Goal: Task Accomplishment & Management: Manage account settings

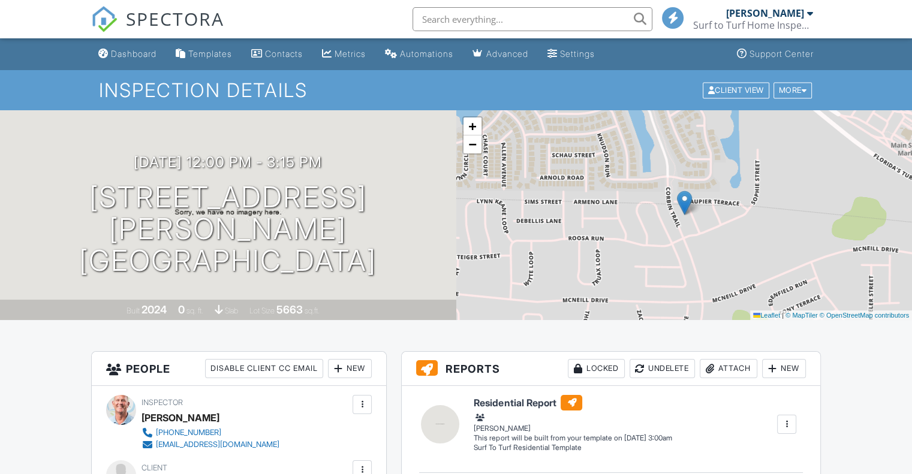
click at [804, 89] on div at bounding box center [804, 90] width 5 height 8
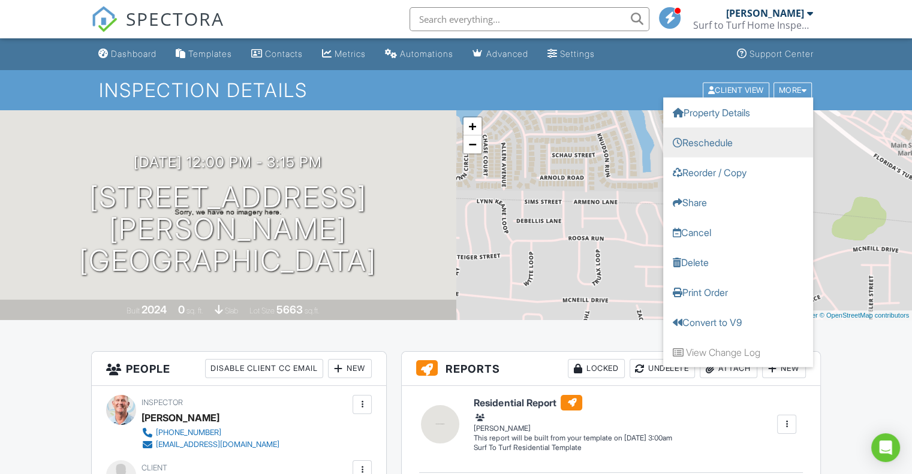
click at [729, 146] on link "Reschedule" at bounding box center [738, 142] width 150 height 30
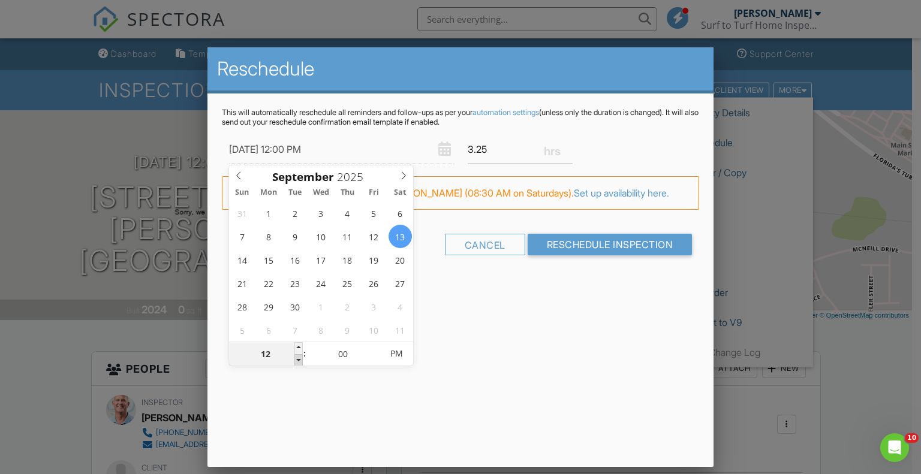
type input "09/13/2025 11:00 AM"
type input "11"
click at [297, 359] on span at bounding box center [298, 360] width 8 height 12
type input "09/13/2025 10:00 AM"
type input "10"
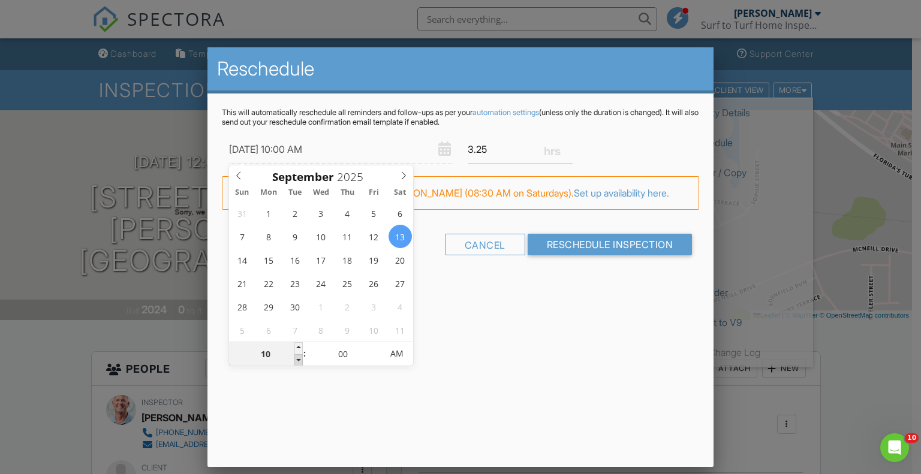
click at [297, 359] on span at bounding box center [298, 360] width 8 height 12
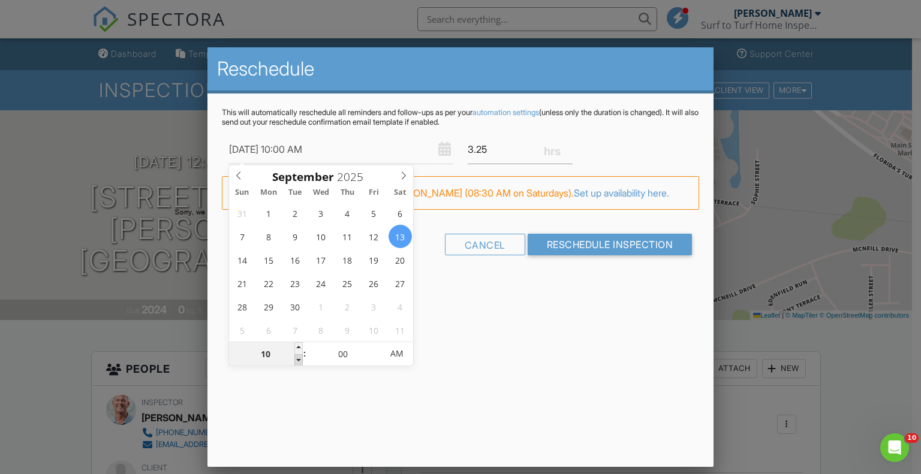
type input "09/13/2025 9:00 AM"
type input "09"
click at [297, 359] on span at bounding box center [298, 360] width 8 height 12
type input "09/13/2025 8:00 AM"
type input "08"
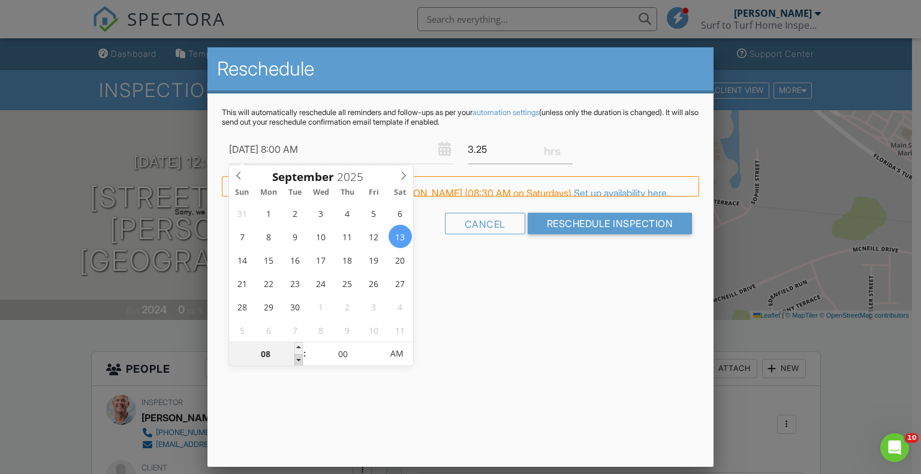
click at [297, 359] on span at bounding box center [298, 360] width 8 height 12
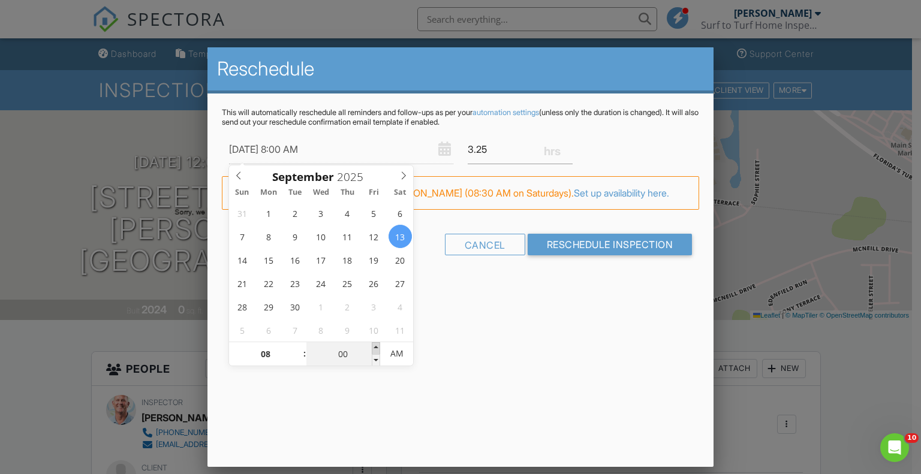
type input "09/13/2025 8:05 AM"
type input "05"
click at [374, 344] on span at bounding box center [376, 348] width 8 height 12
type input "09/13/2025 8:10 AM"
type input "10"
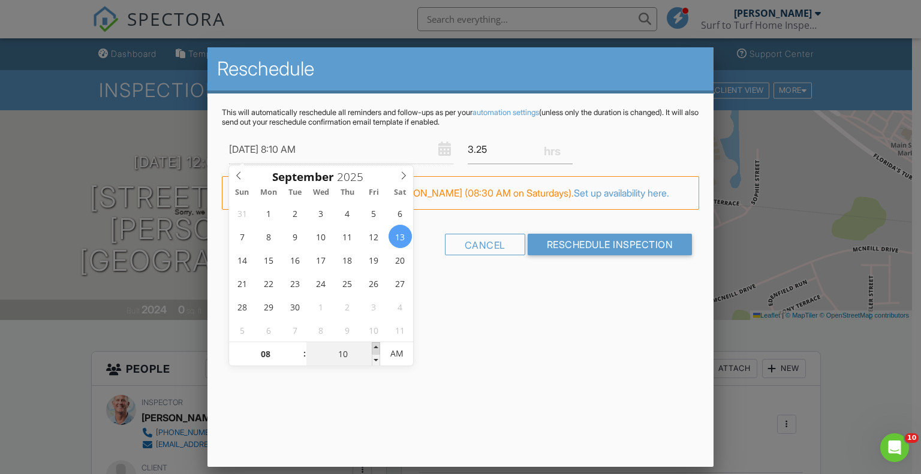
click at [374, 344] on span at bounding box center [376, 348] width 8 height 12
type input "09/13/2025 8:15 AM"
type input "15"
click at [374, 344] on span at bounding box center [376, 348] width 8 height 12
type input "09/13/2025 8:20 AM"
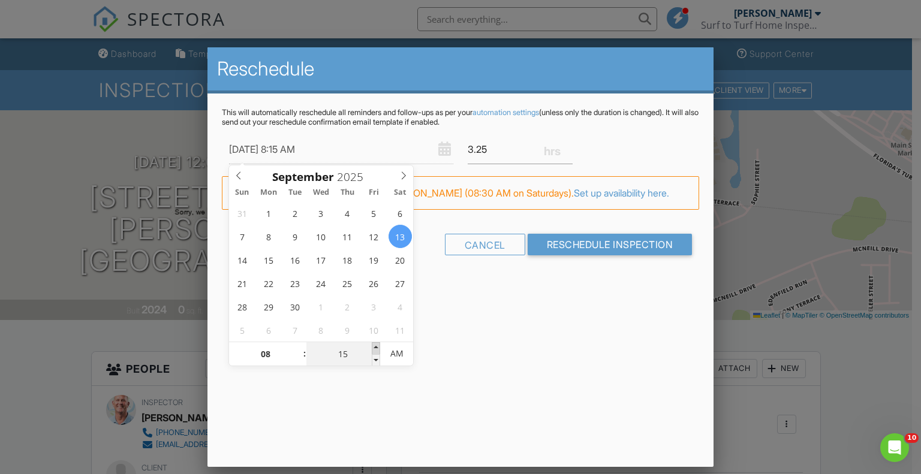
type input "20"
click at [374, 344] on span at bounding box center [376, 348] width 8 height 12
type input "09/13/2025 8:25 AM"
type input "25"
click at [374, 344] on span at bounding box center [376, 348] width 8 height 12
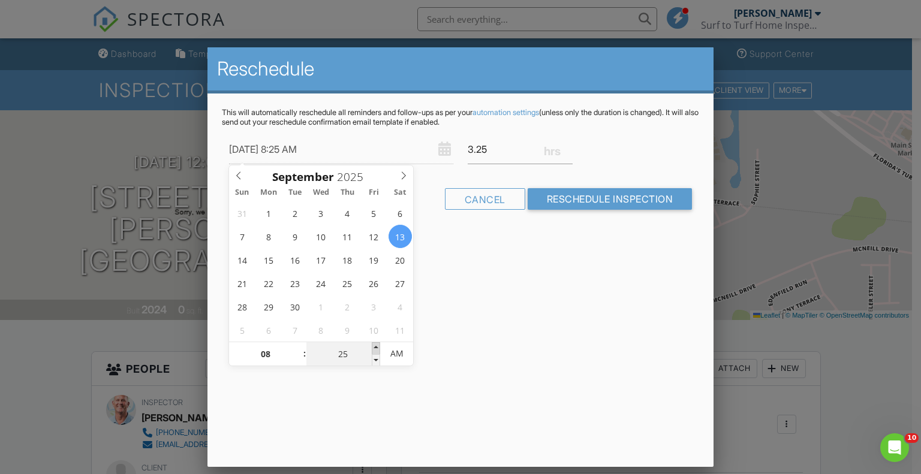
type input "09/13/2025 8:30 AM"
type input "30"
click at [374, 344] on span at bounding box center [376, 348] width 8 height 12
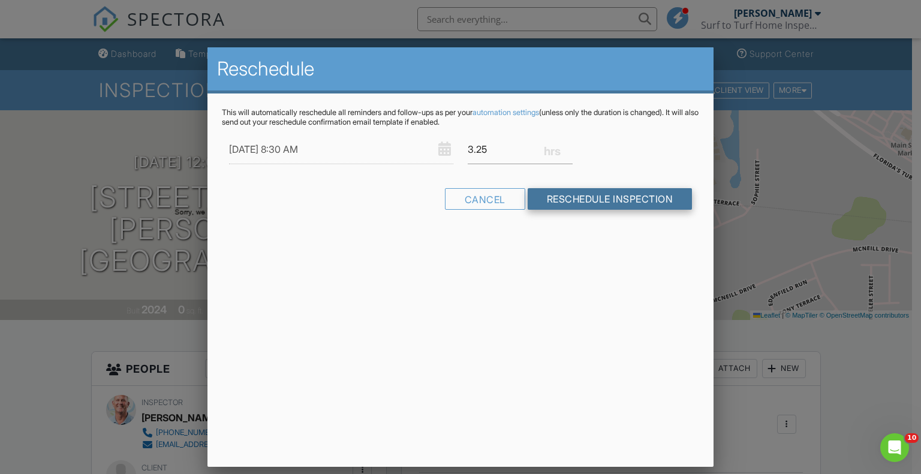
click at [633, 201] on input "Reschedule Inspection" at bounding box center [610, 199] width 165 height 22
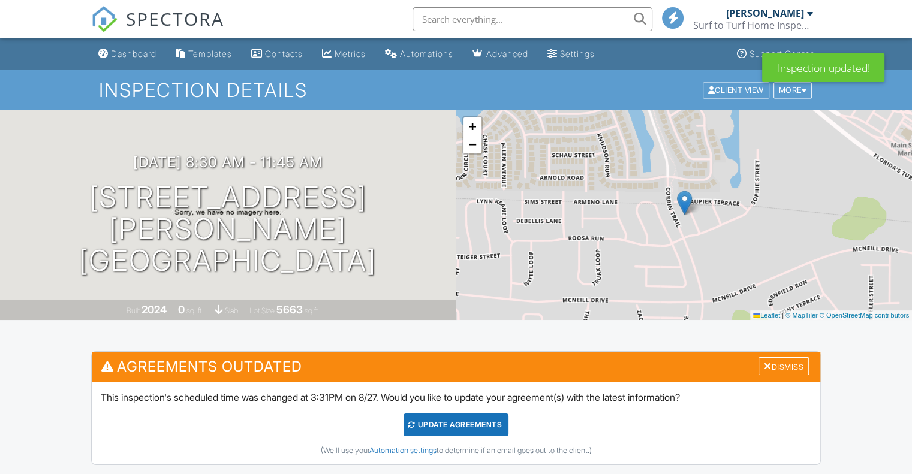
click at [477, 428] on div "Update Agreements" at bounding box center [456, 425] width 105 height 23
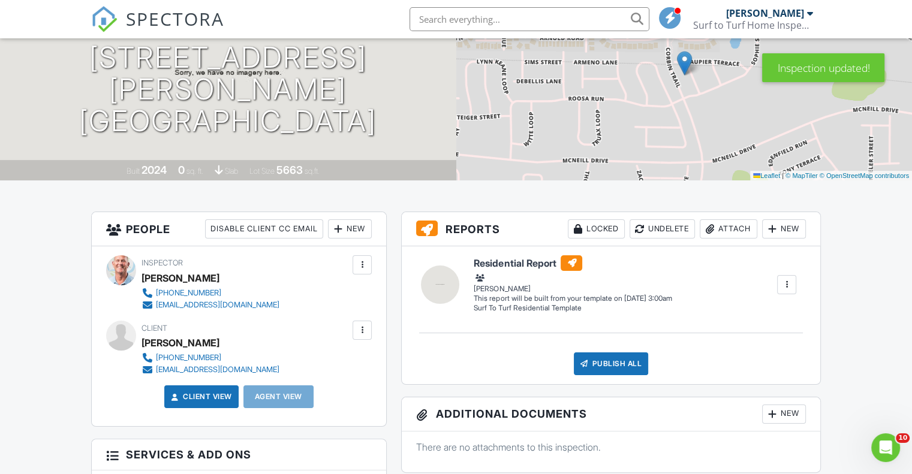
scroll to position [136, 0]
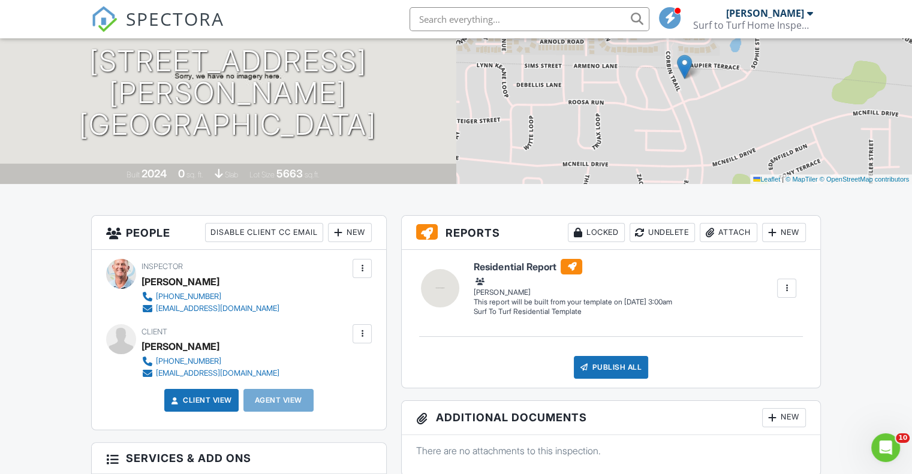
click at [811, 13] on div at bounding box center [810, 13] width 6 height 10
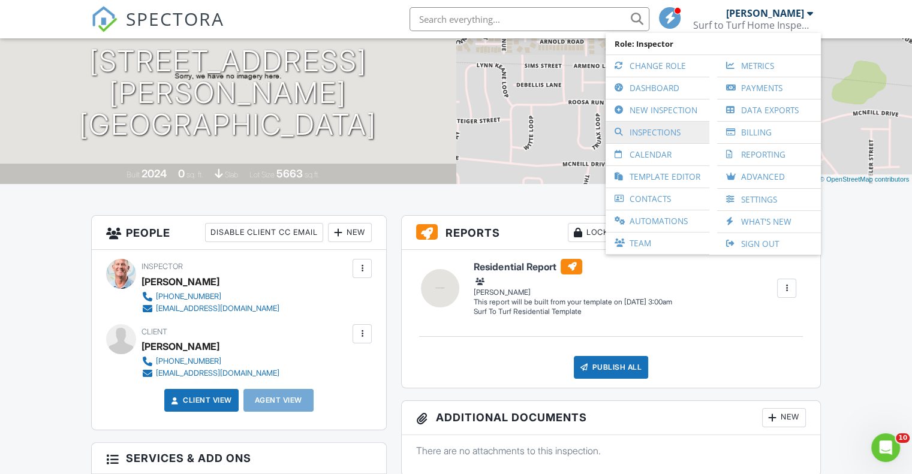
click at [669, 137] on link "Inspections" at bounding box center [658, 133] width 92 height 22
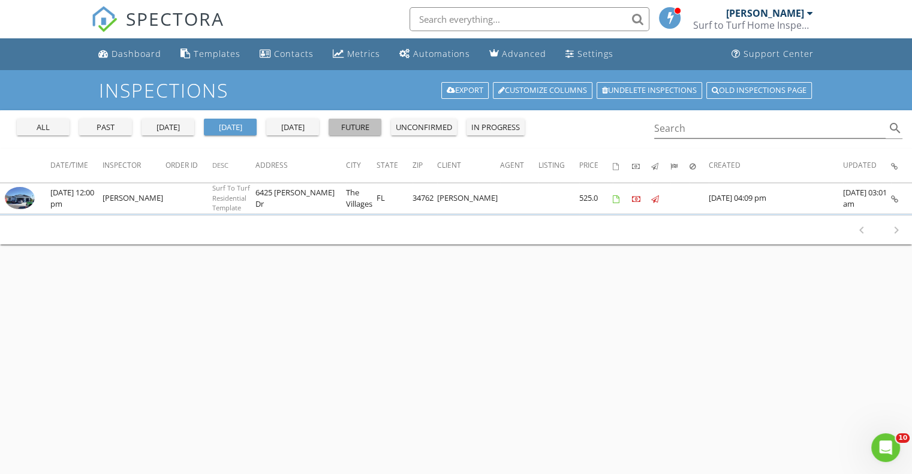
click at [353, 133] on div "future" at bounding box center [354, 128] width 43 height 12
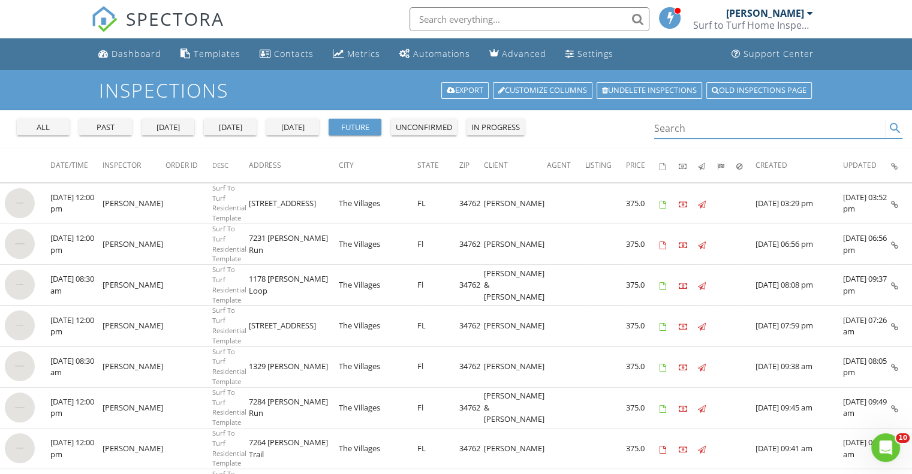
click at [686, 129] on input "Search" at bounding box center [770, 129] width 232 height 20
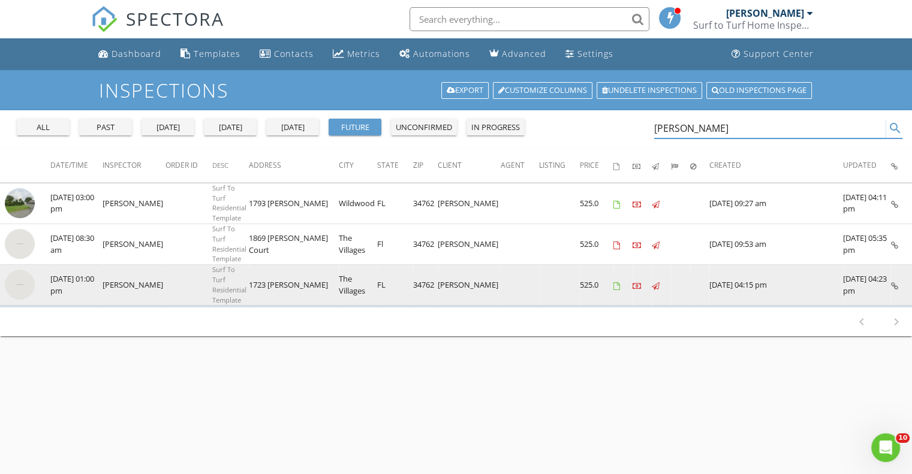
type input "craig"
click at [19, 282] on img at bounding box center [20, 285] width 30 height 30
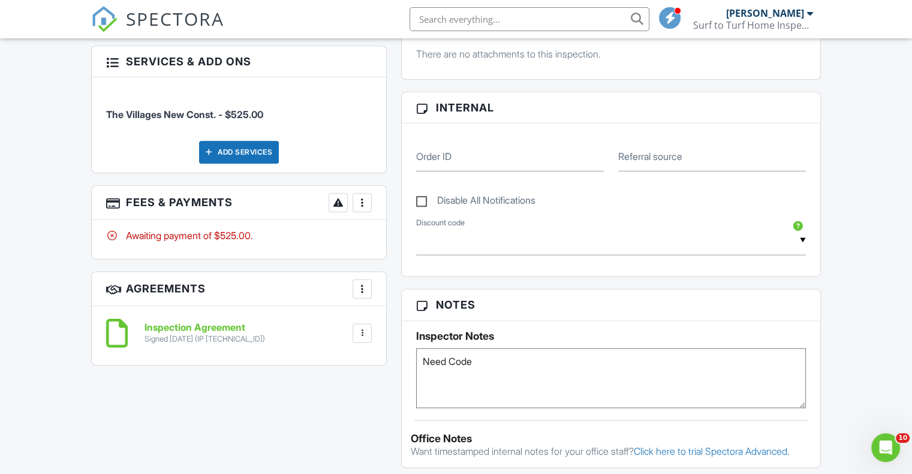
scroll to position [540, 0]
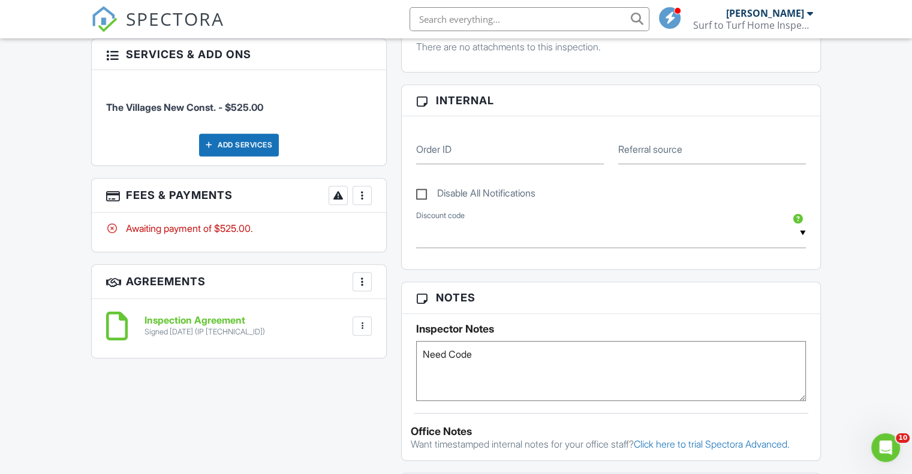
drag, startPoint x: 916, startPoint y: 59, endPoint x: 912, endPoint y: 210, distance: 150.6
click at [912, 210] on html "SPECTORA [PERSON_NAME] Surf to Turf Home Inspections Role: Inspector Change Rol…" at bounding box center [456, 271] width 912 height 1623
click at [492, 363] on textarea "Need Code" at bounding box center [611, 371] width 390 height 60
type textarea "Need Code 7123"
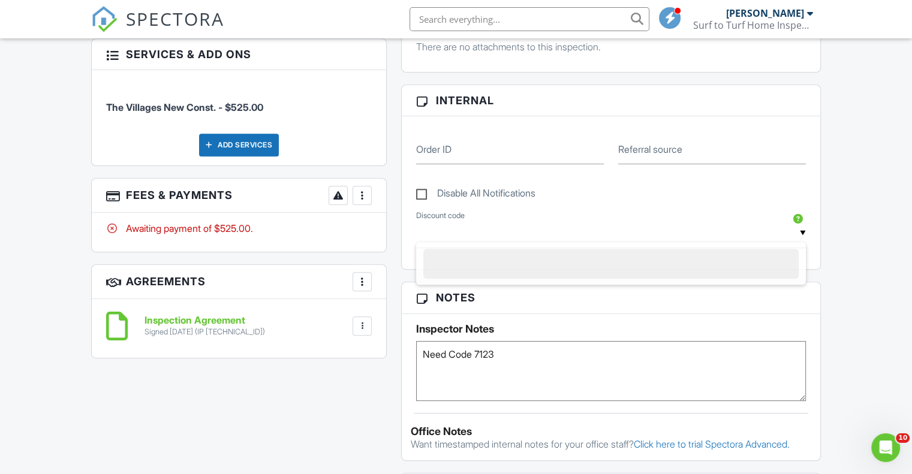
click at [584, 220] on input "text" at bounding box center [611, 233] width 390 height 29
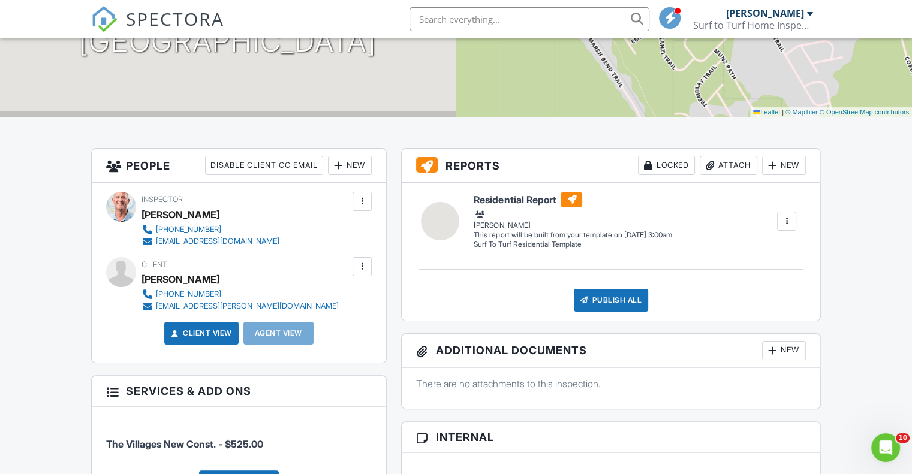
scroll to position [200, 0]
